Goal: Information Seeking & Learning: Learn about a topic

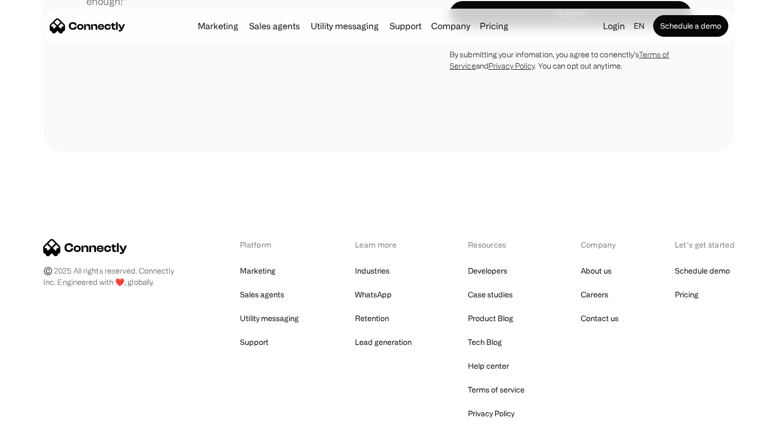
scroll to position [6018, 0]
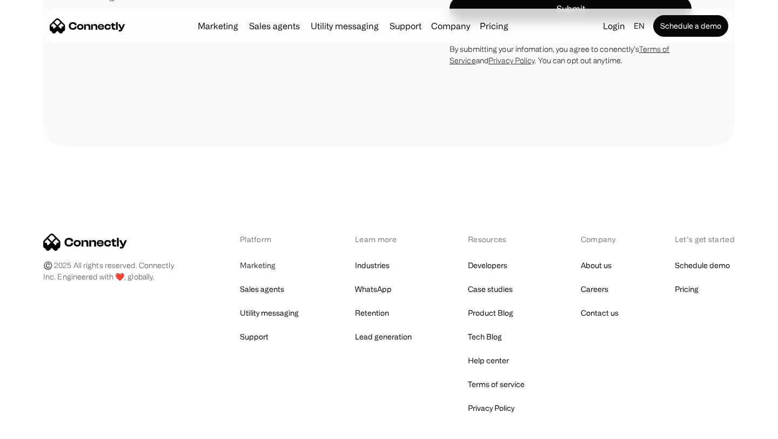
click at [262, 258] on link "Marketing" at bounding box center [258, 265] width 36 height 15
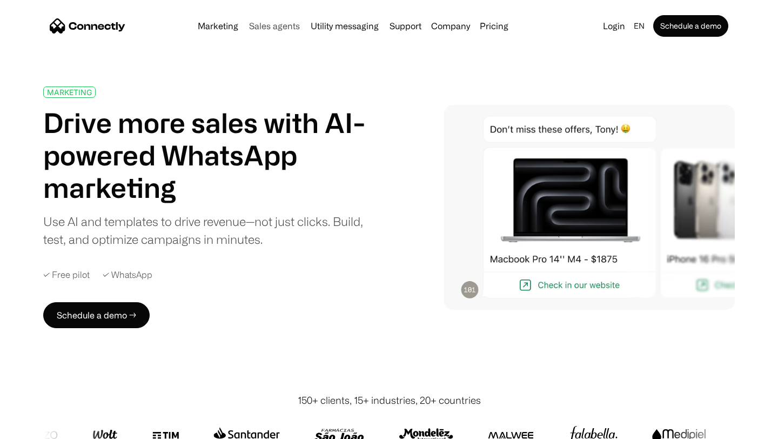
click at [267, 25] on link "Sales agents" at bounding box center [274, 26] width 59 height 9
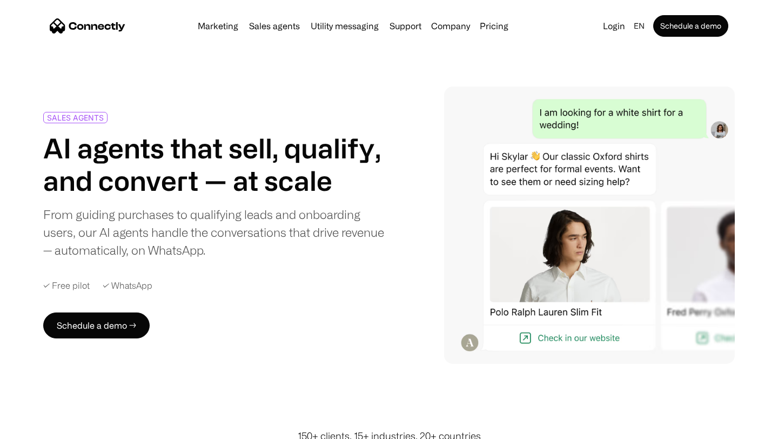
click at [263, 28] on link "Sales agents" at bounding box center [274, 26] width 59 height 9
click at [487, 25] on link "Pricing" at bounding box center [493, 26] width 37 height 9
